Goal: Information Seeking & Learning: Get advice/opinions

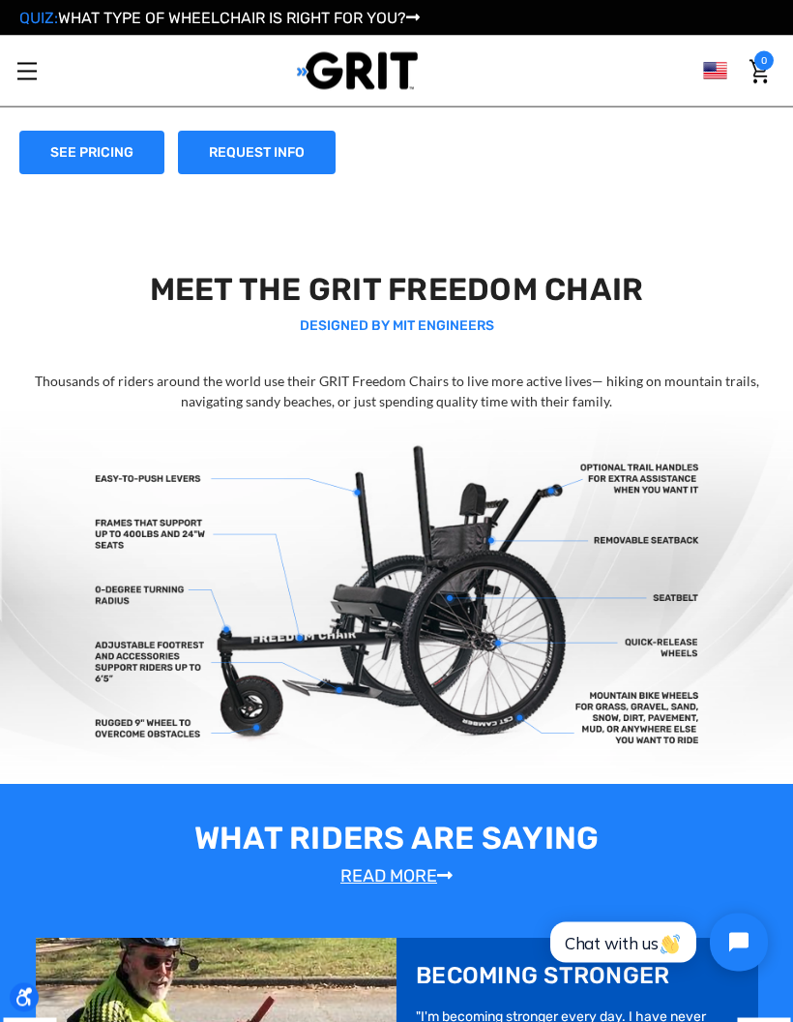
scroll to position [323, 0]
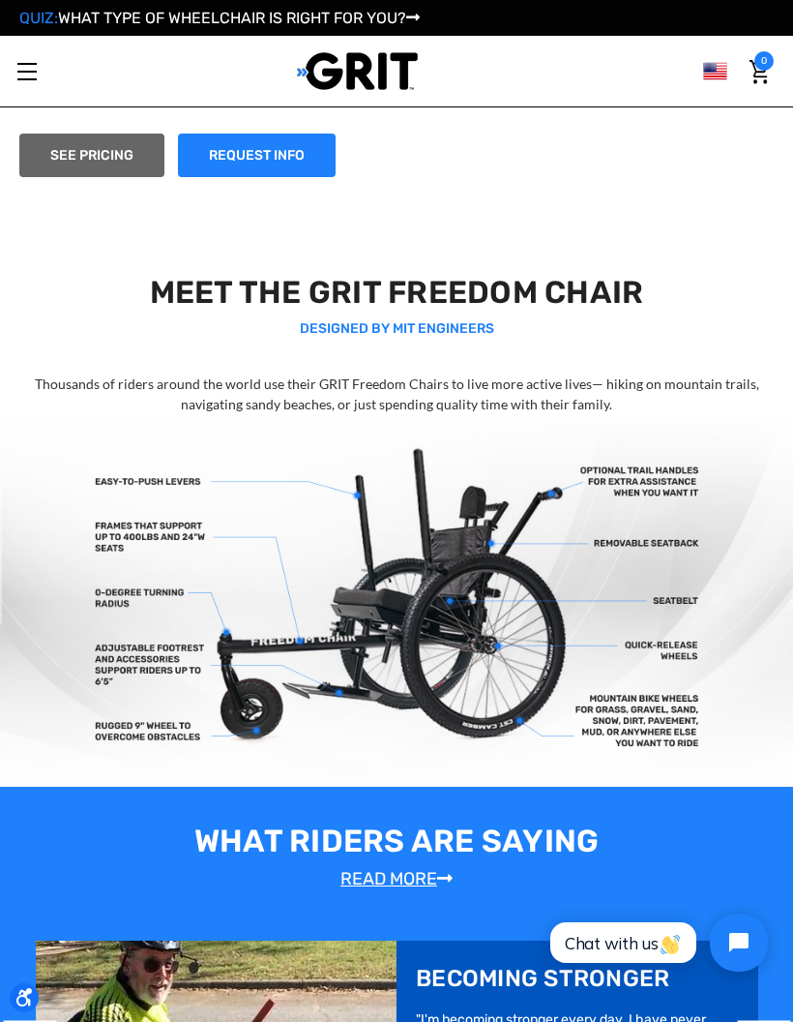
click at [132, 142] on link "SEE PRICING" at bounding box center [91, 156] width 145 height 44
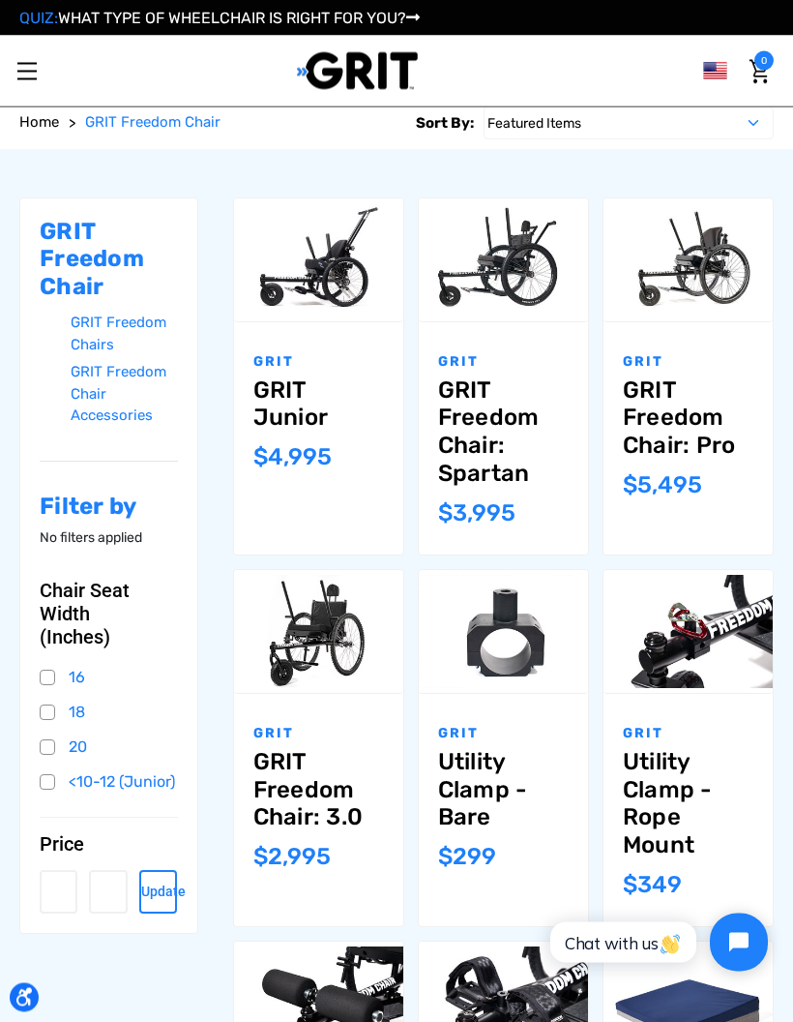
scroll to position [100, 0]
click at [321, 783] on link "GRIT Freedom Chair: 3.0" at bounding box center [319, 789] width 131 height 83
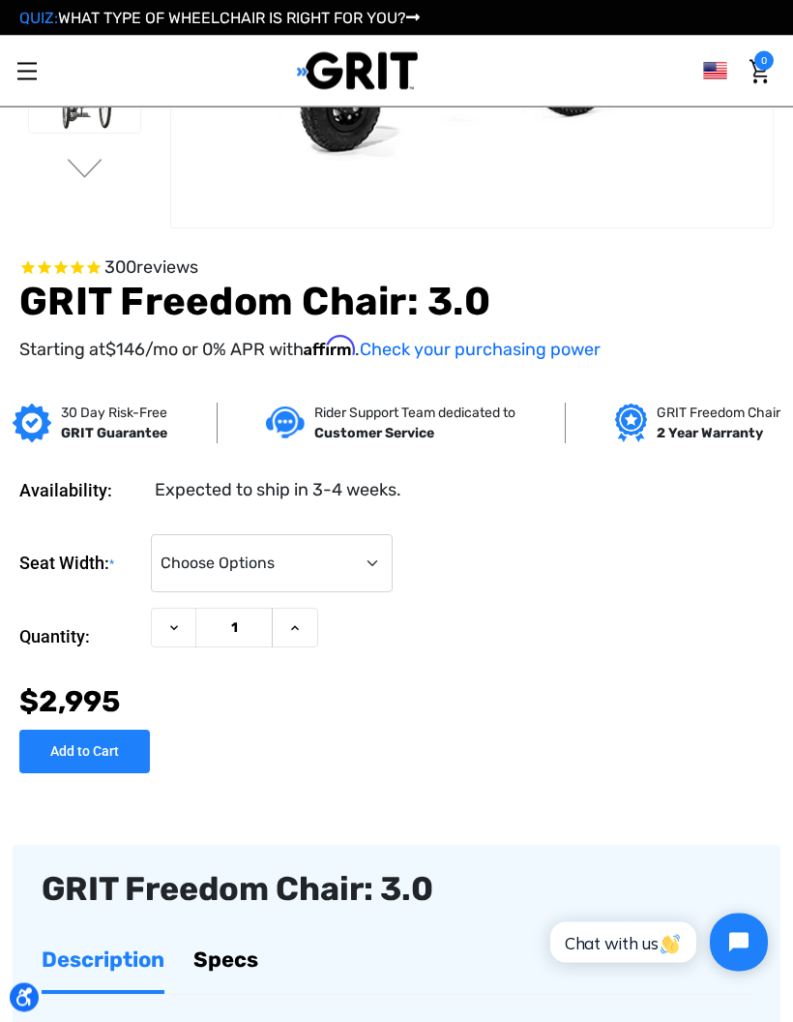
scroll to position [398, 0]
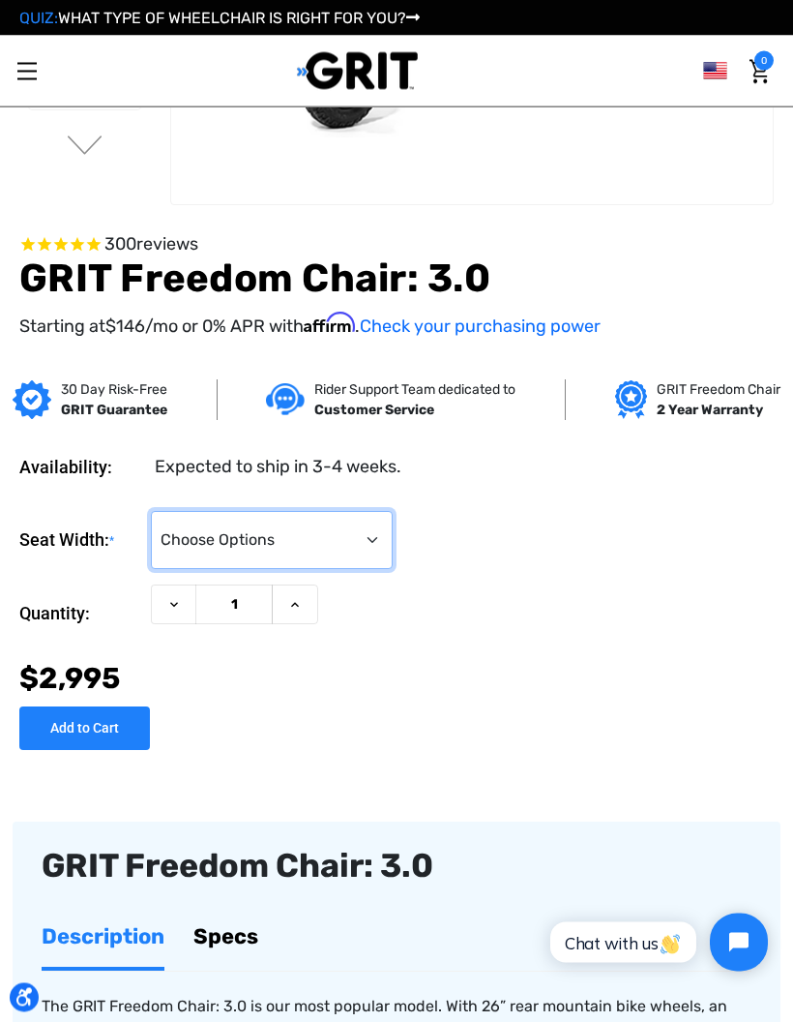
click at [339, 550] on select "Choose Options 16" 18" 20"" at bounding box center [272, 541] width 242 height 58
select select "326"
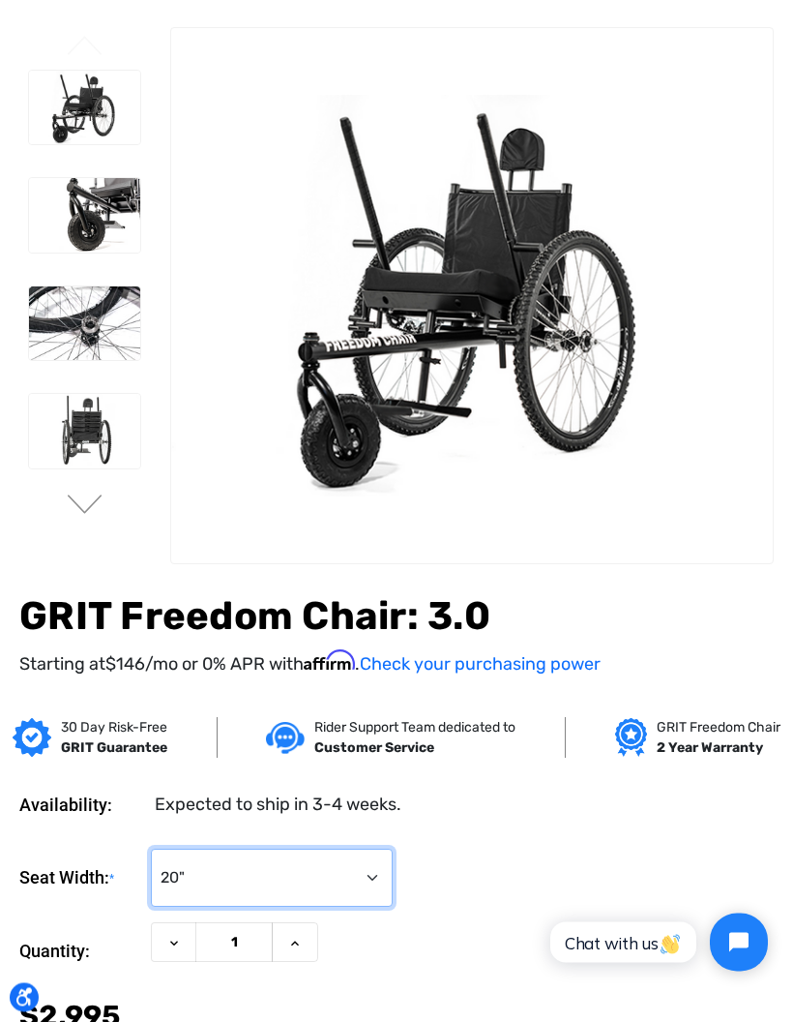
scroll to position [0, 0]
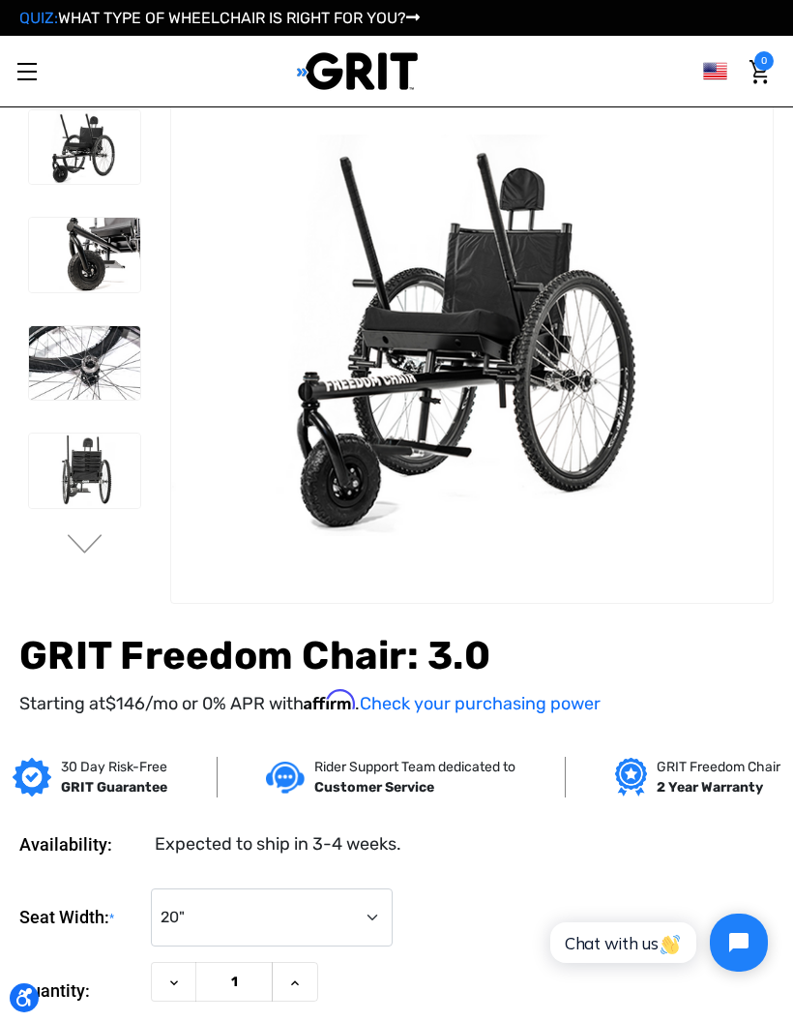
click at [71, 475] on img at bounding box center [84, 471] width 111 height 75
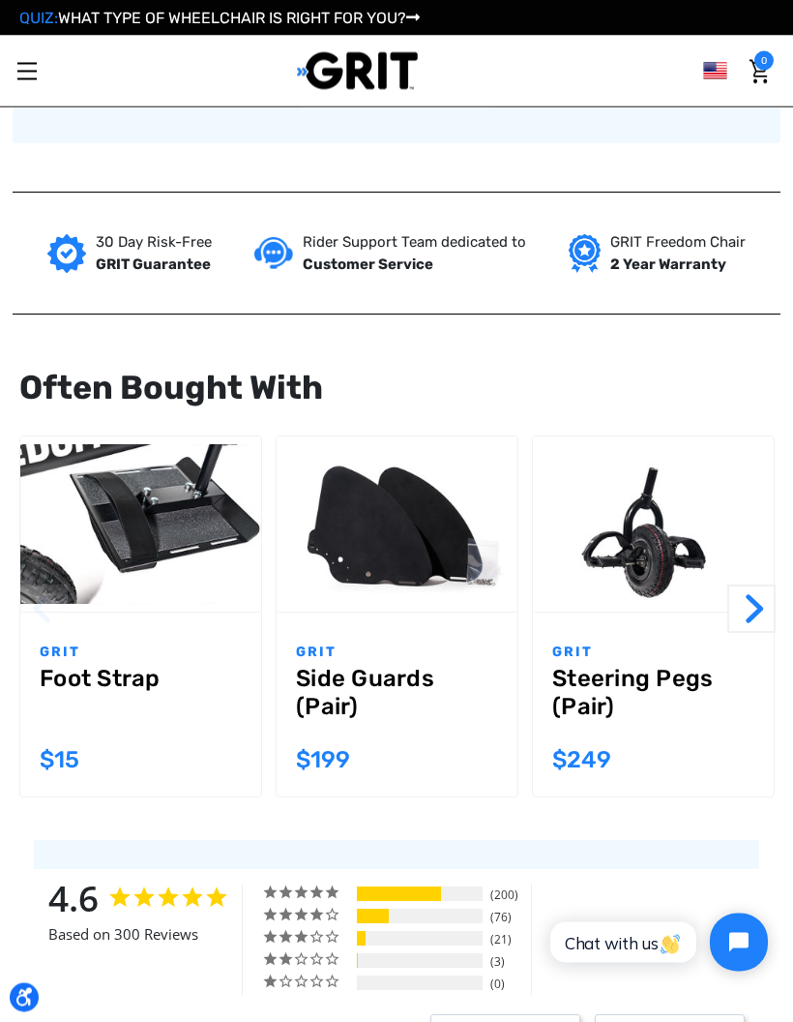
scroll to position [1799, 0]
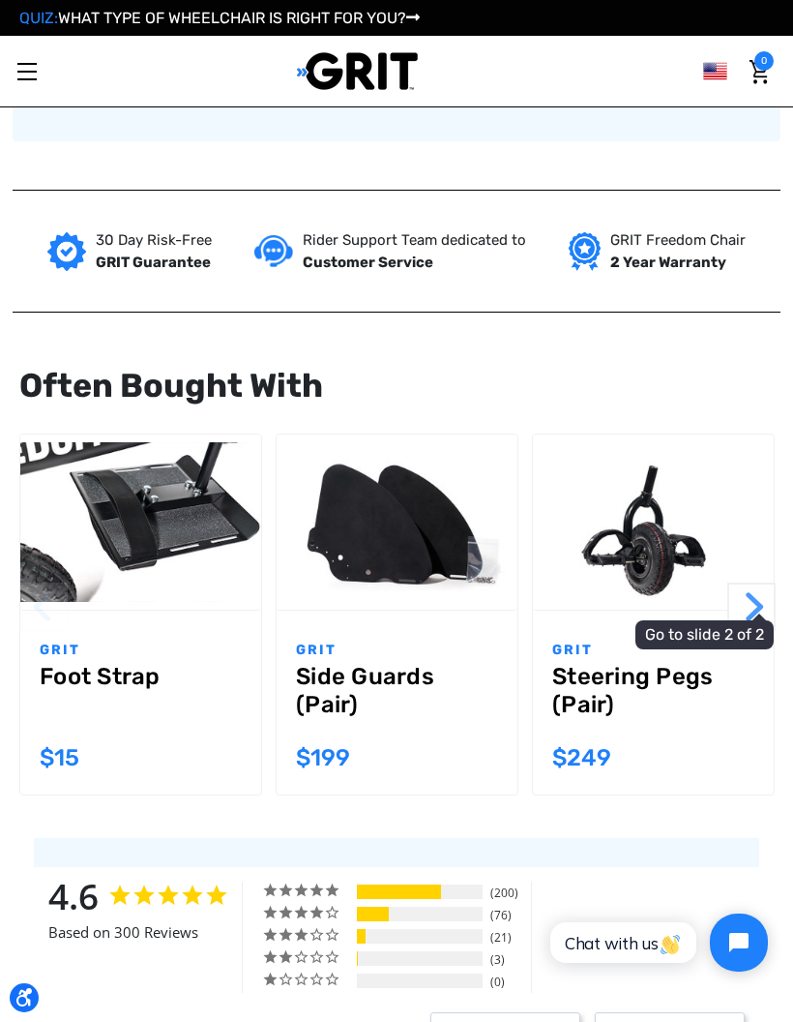
click at [749, 607] on button "Next" at bounding box center [752, 607] width 48 height 48
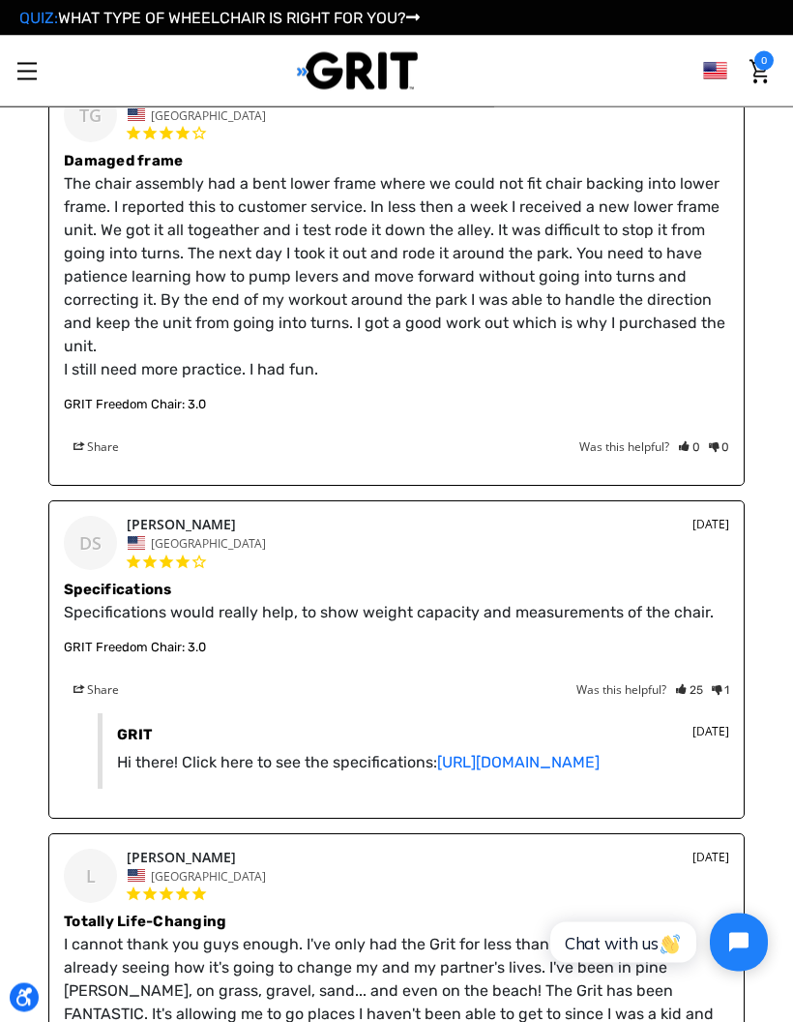
scroll to position [2914, 0]
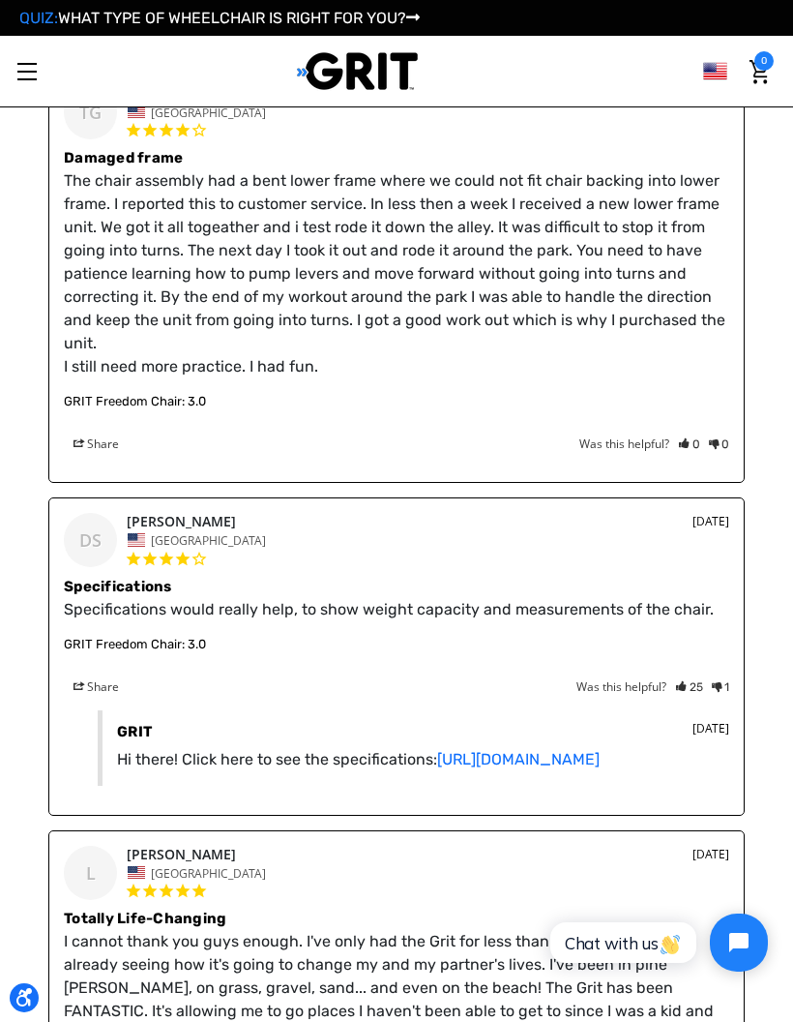
click at [600, 763] on link "https://www.gogrit.us/specifications" at bounding box center [518, 759] width 163 height 18
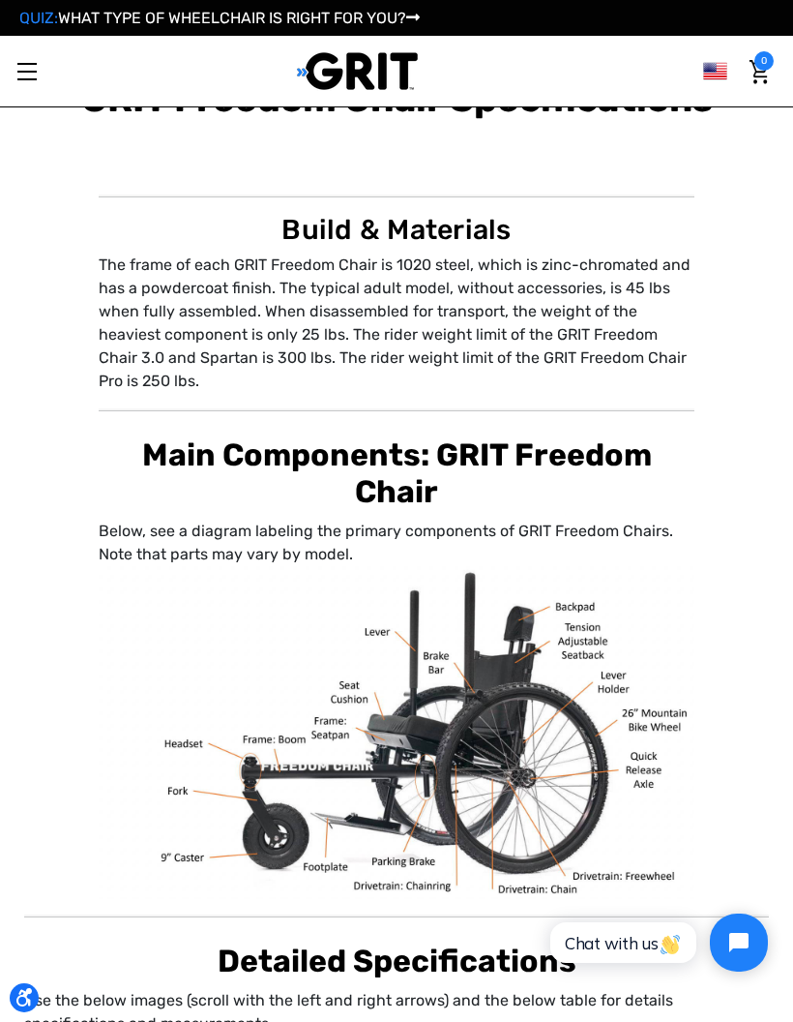
click at [18, 73] on span "Toggle menu" at bounding box center [26, 72] width 19 height 2
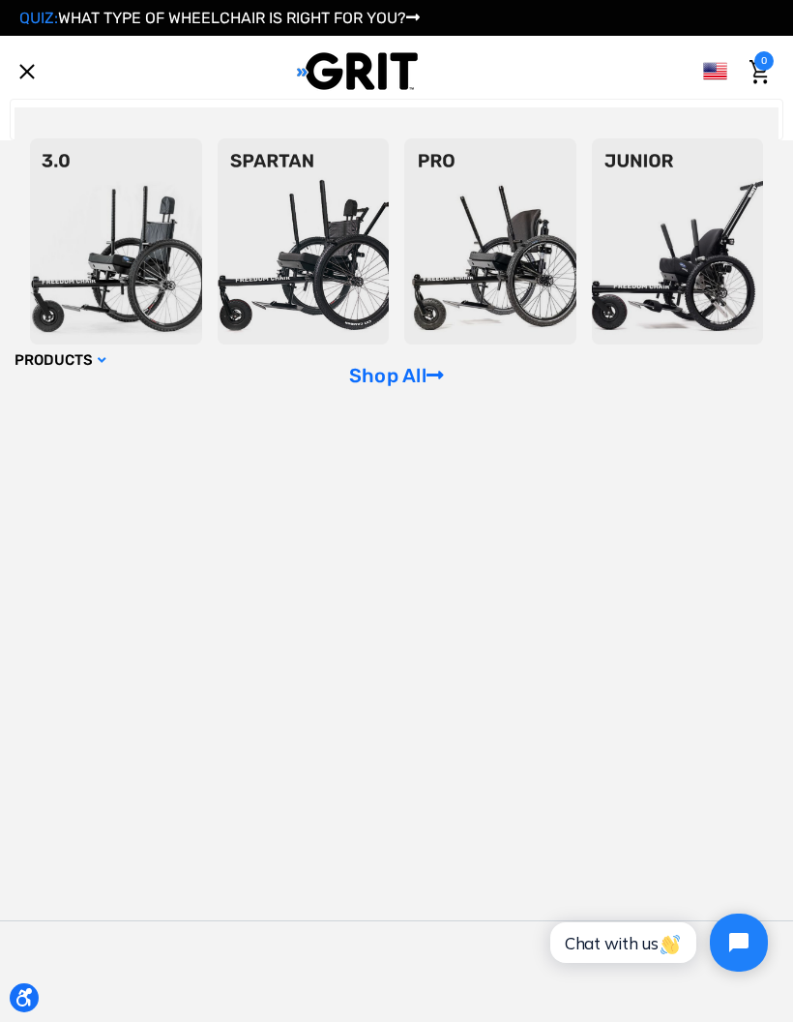
click at [388, 24] on link "QUIZ: WHAT TYPE OF WHEELCHAIR IS RIGHT FOR YOU?" at bounding box center [219, 18] width 401 height 18
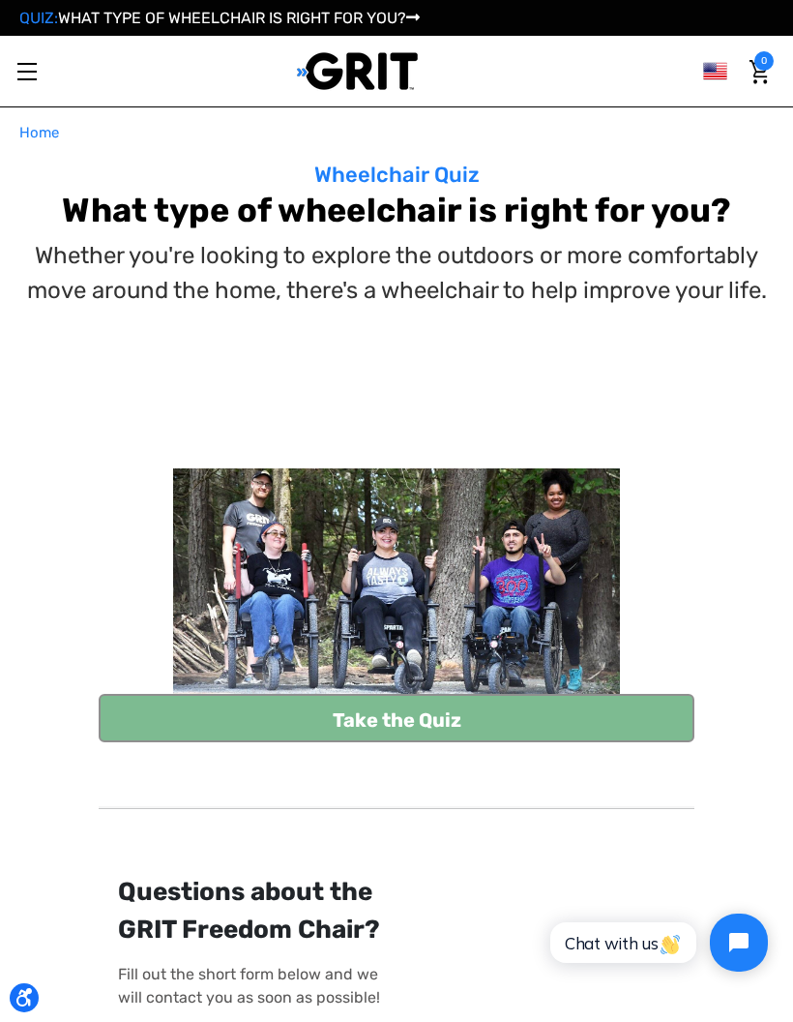
click at [555, 742] on link "Take the Quiz" at bounding box center [397, 718] width 596 height 48
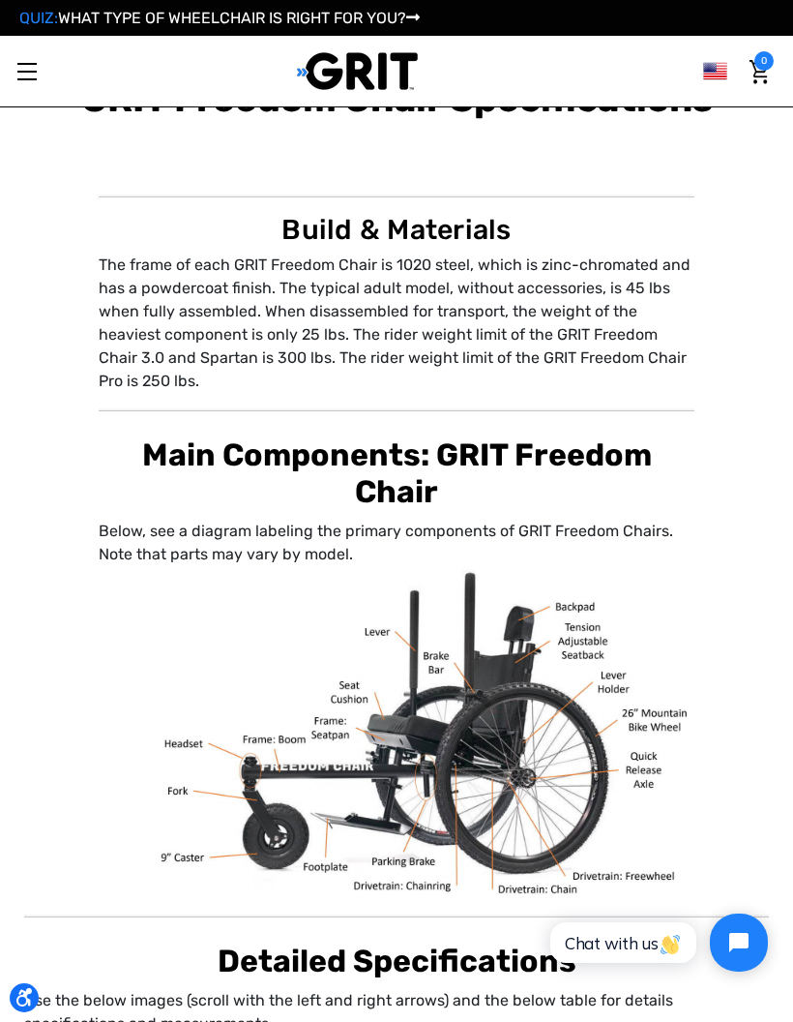
click at [335, 10] on link "QUIZ: WHAT TYPE OF WHEELCHAIR IS RIGHT FOR YOU?" at bounding box center [219, 18] width 401 height 18
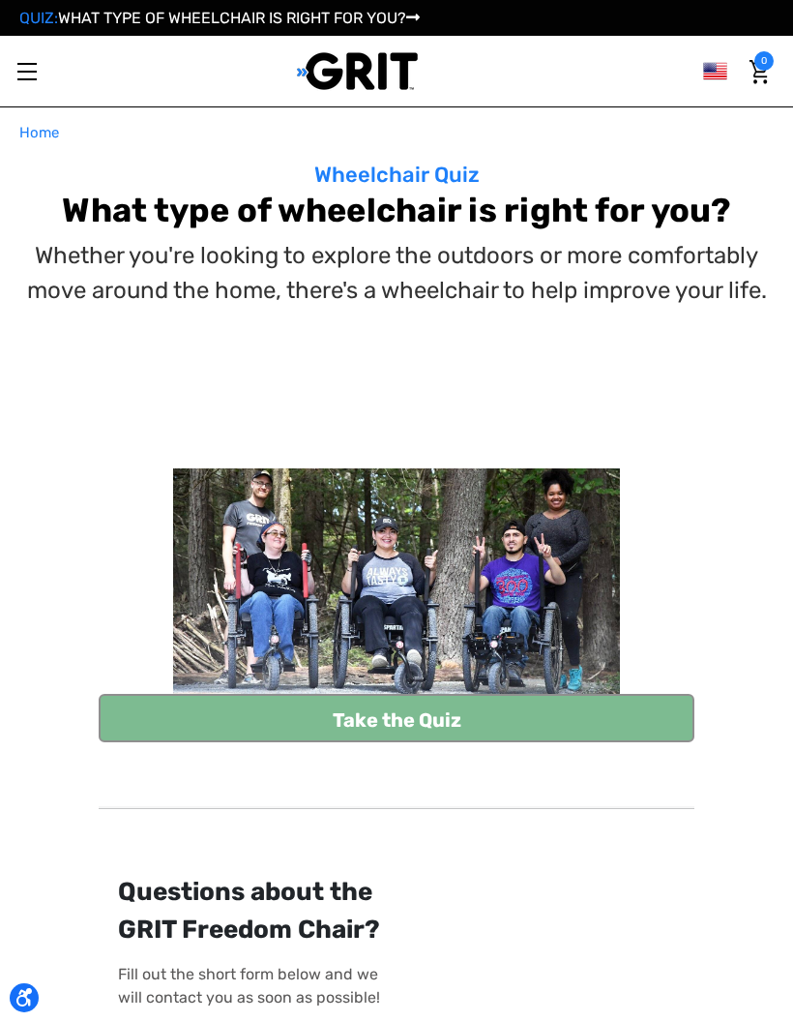
click at [565, 742] on link "Take the Quiz" at bounding box center [397, 718] width 596 height 48
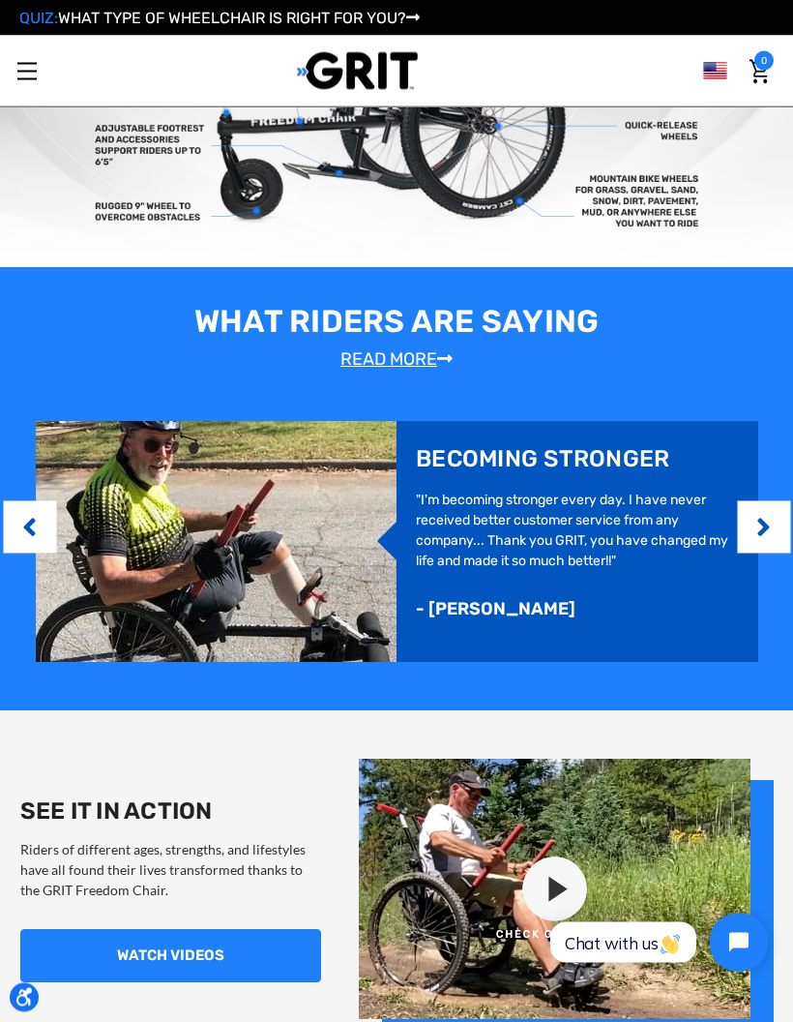
scroll to position [837, 0]
